Goal: Navigation & Orientation: Find specific page/section

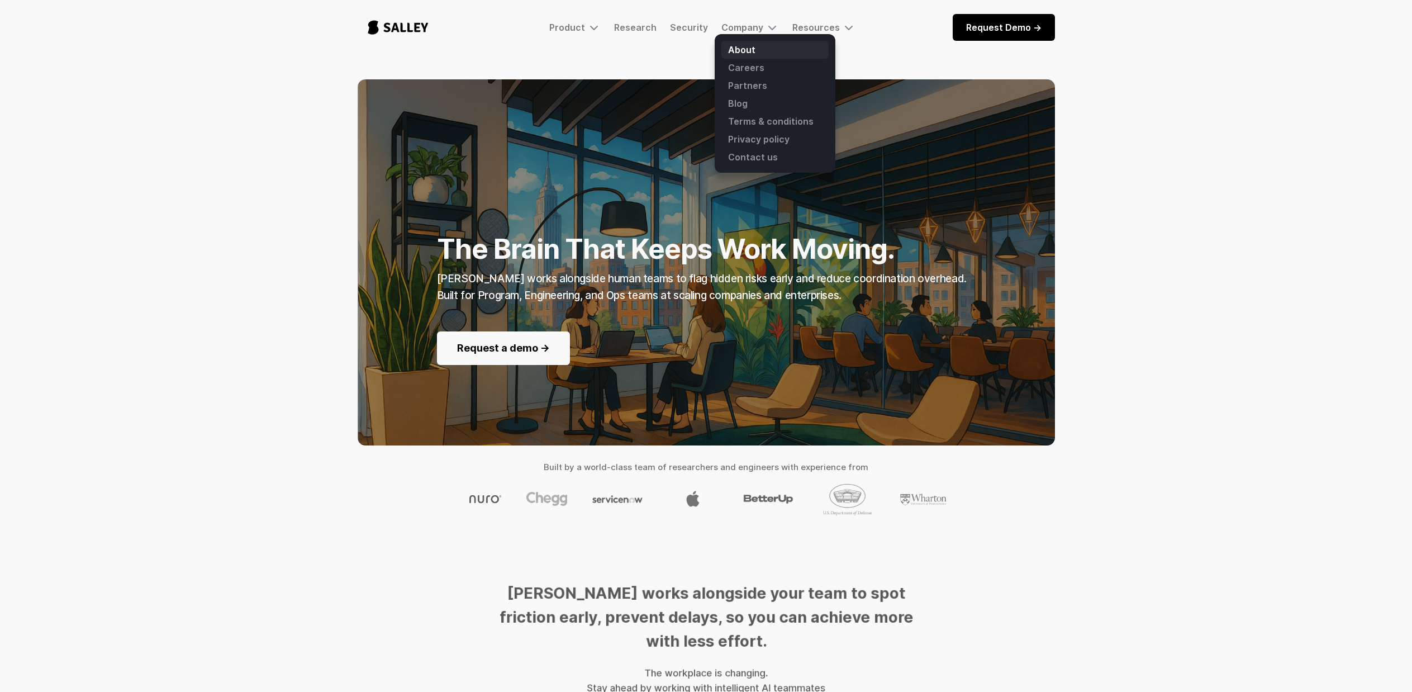
click at [749, 49] on link "About" at bounding box center [774, 50] width 107 height 18
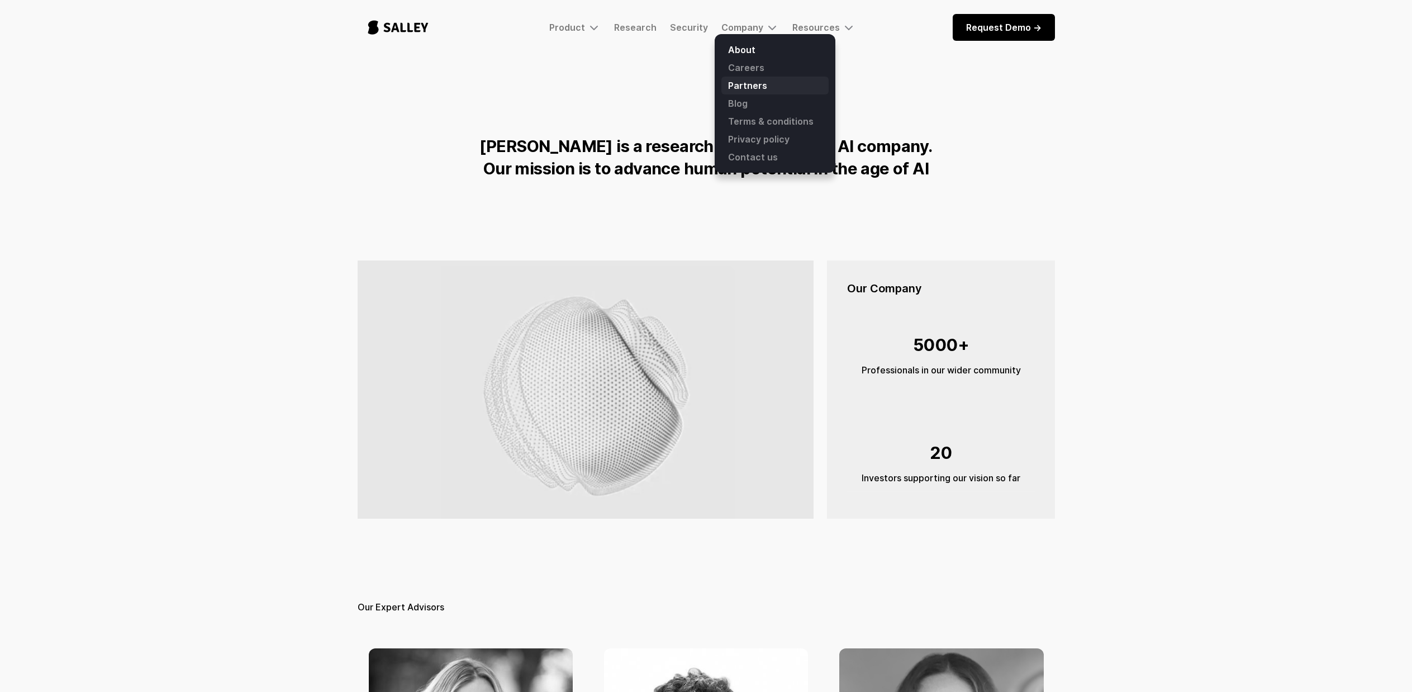
click at [749, 82] on link "Partners" at bounding box center [774, 86] width 107 height 18
